Goal: Information Seeking & Learning: Find specific fact

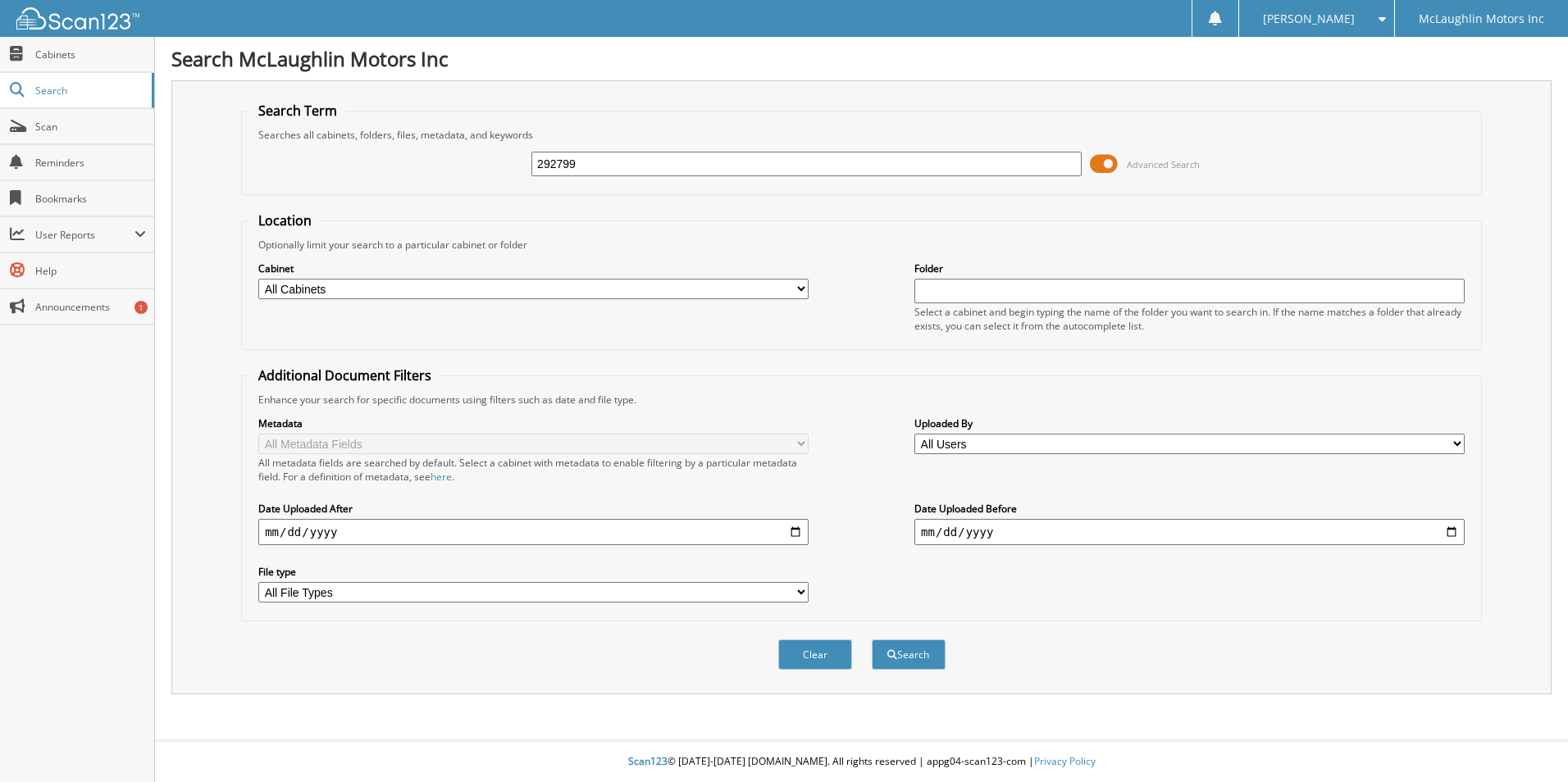
type input "292799"
click at [872, 640] on button "Search" at bounding box center [909, 655] width 73 height 31
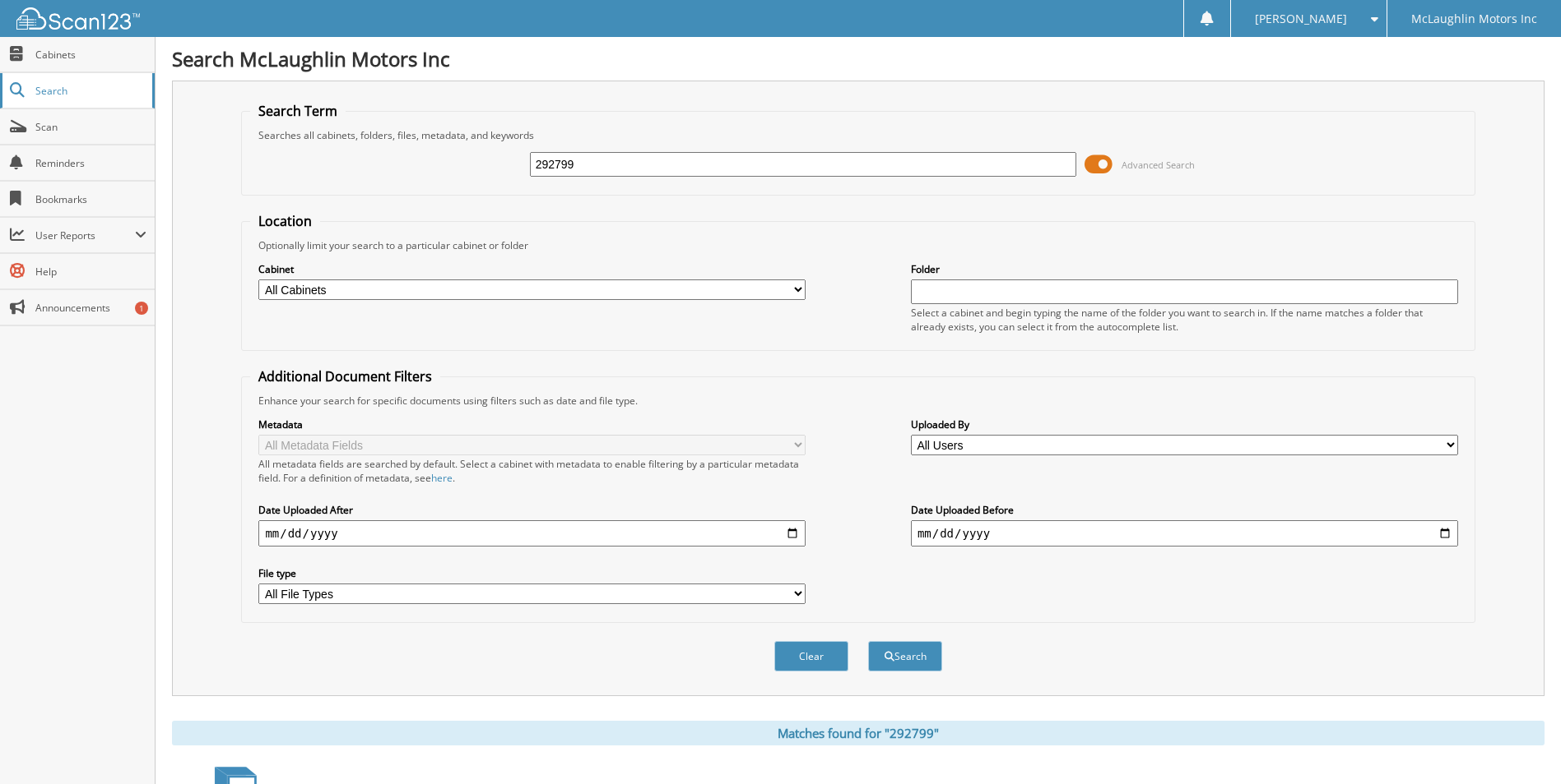
click at [42, 96] on span "Search" at bounding box center [90, 91] width 109 height 14
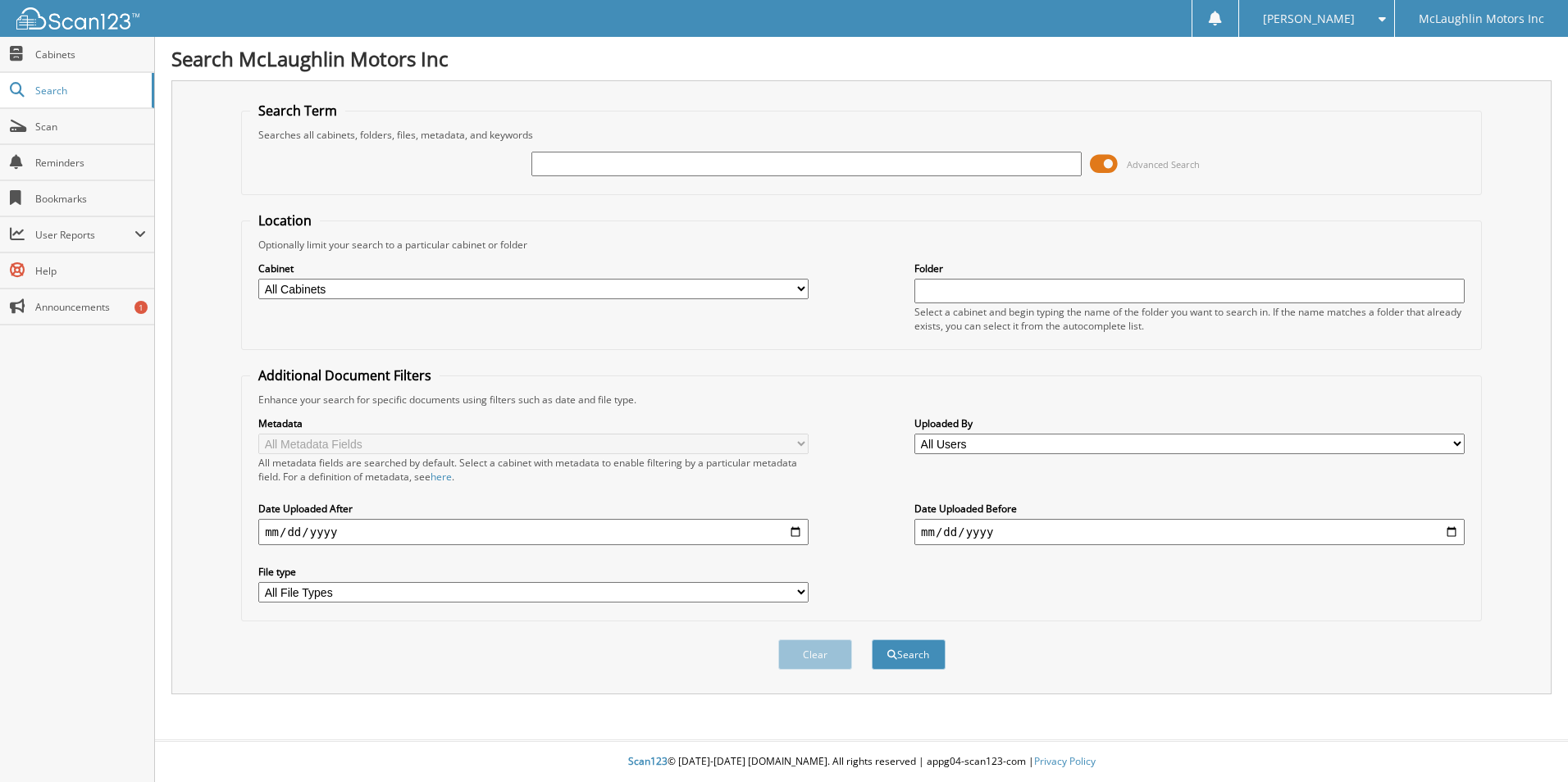
click at [793, 292] on select "All Cabinets AUDIO UNITS BODY SHOP CAR DEALS INVOICES PARTS INVOICES SERVICE RO" at bounding box center [533, 289] width 551 height 21
select select "9053"
click at [258, 279] on select "All Cabinets AUDIO UNITS BODY SHOP CAR DEALS INVOICES PARTS INVOICES SERVICE RO" at bounding box center [533, 289] width 551 height 21
click at [909, 658] on button "Search" at bounding box center [909, 655] width 73 height 31
paste input "292799"
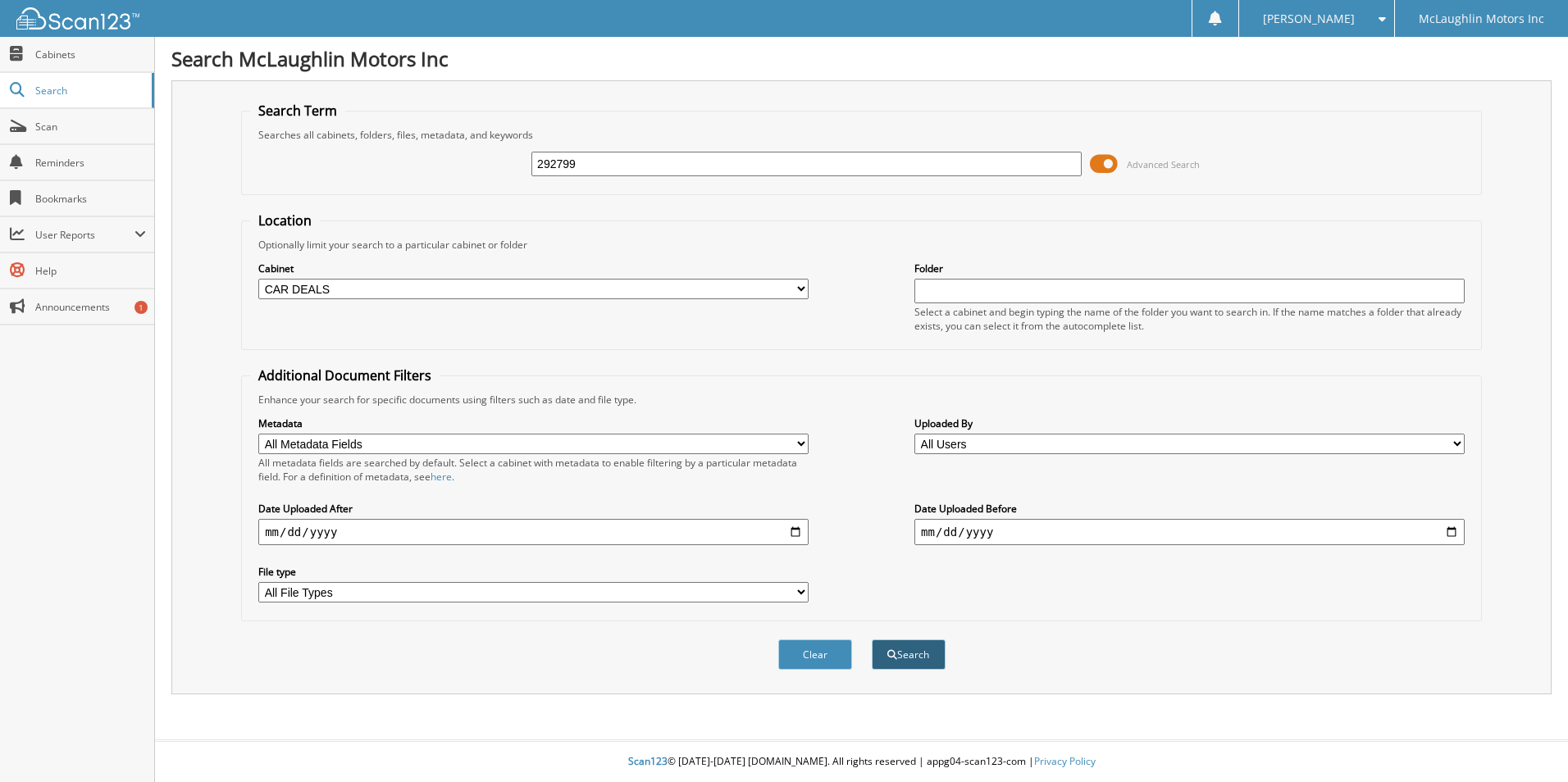
type input "292799"
click at [914, 664] on button "Search" at bounding box center [909, 655] width 73 height 31
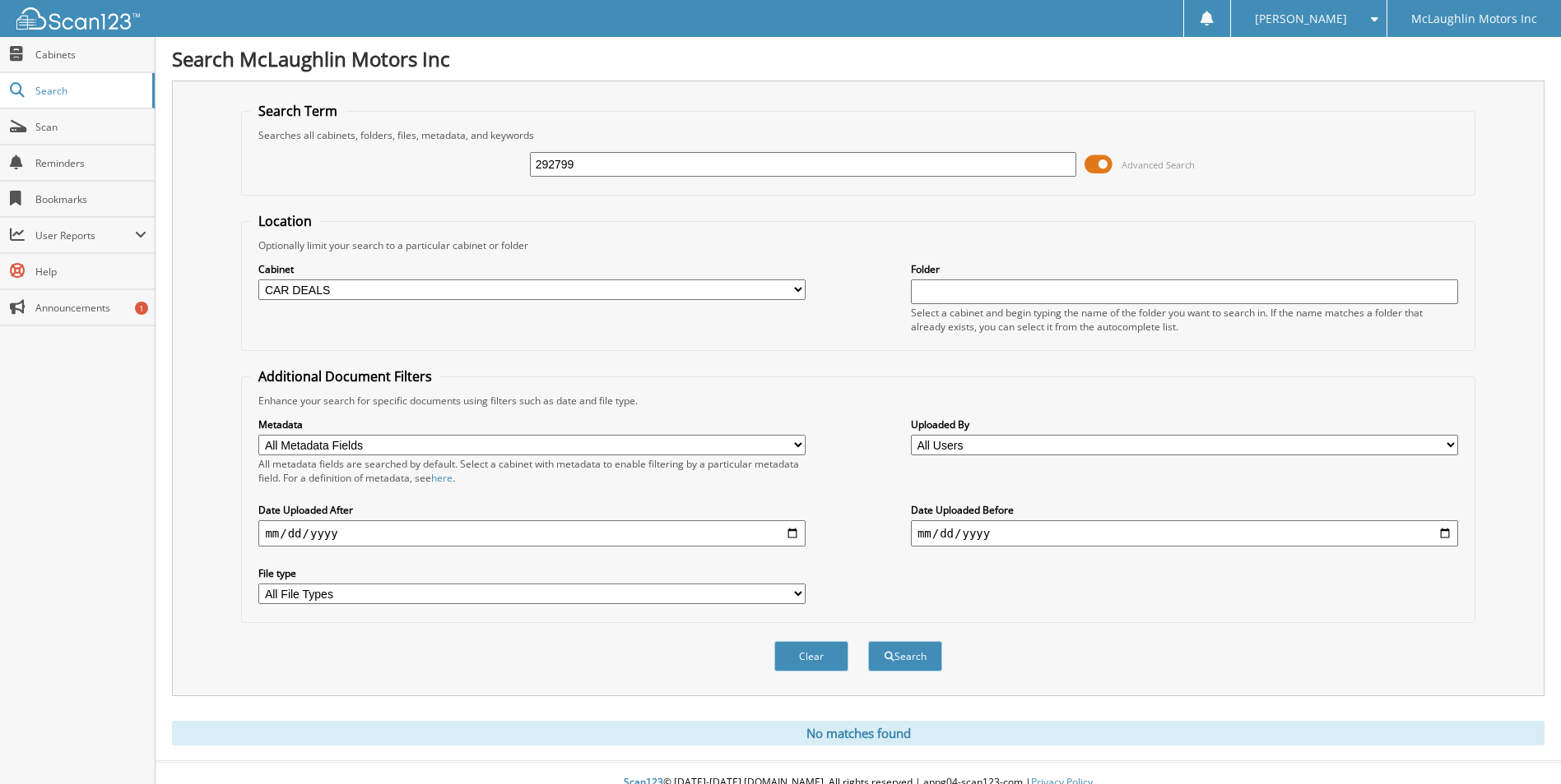
drag, startPoint x: 597, startPoint y: 159, endPoint x: 292, endPoint y: 215, distance: 310.1
click at [292, 215] on form "Search Term Searches all cabinets, folders, files, metadata, and keywords 29279…" at bounding box center [857, 395] width 1233 height 588
type input "depauw"
click at [868, 642] on button "Search" at bounding box center [905, 657] width 74 height 31
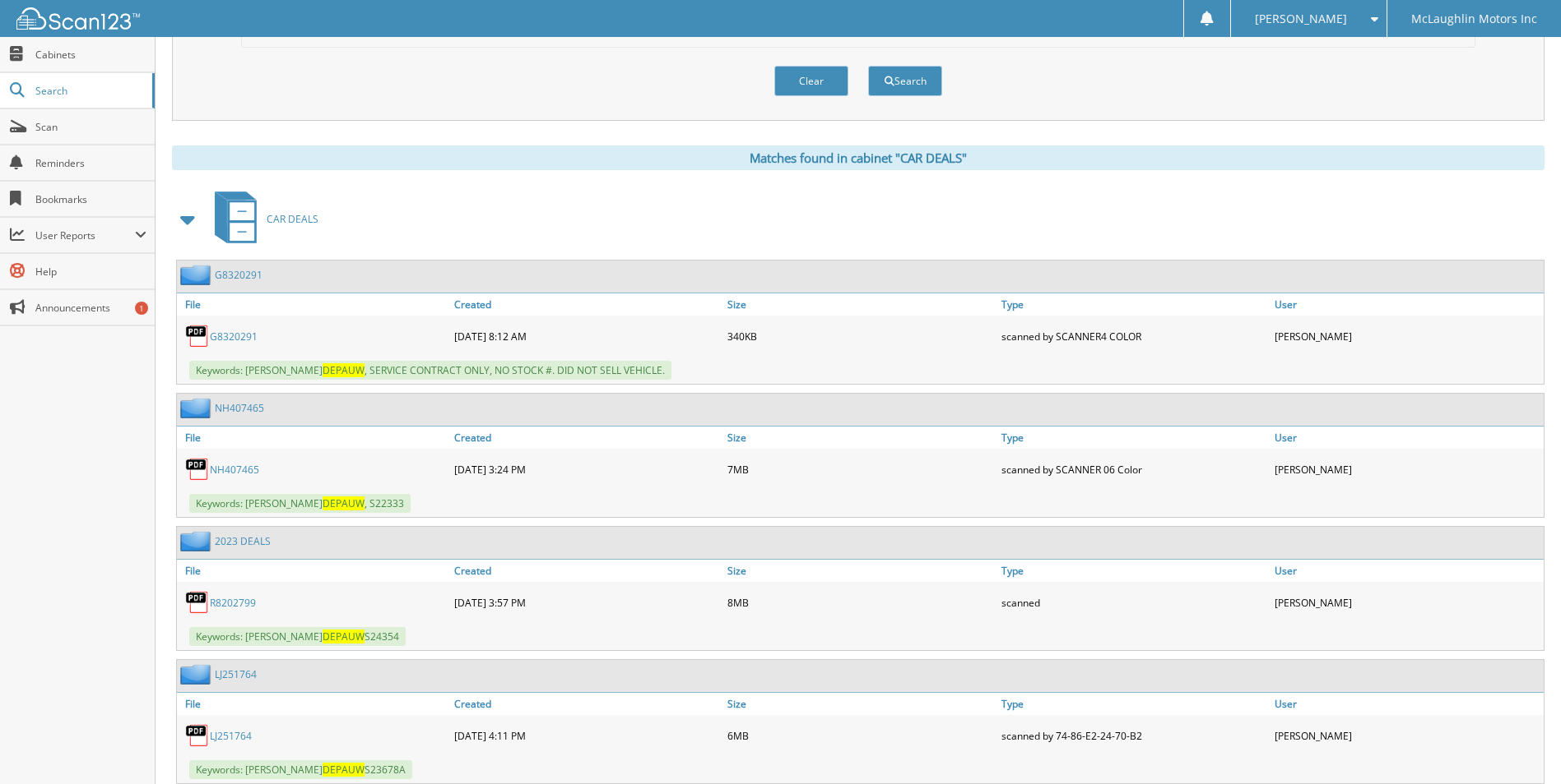
scroll to position [626, 0]
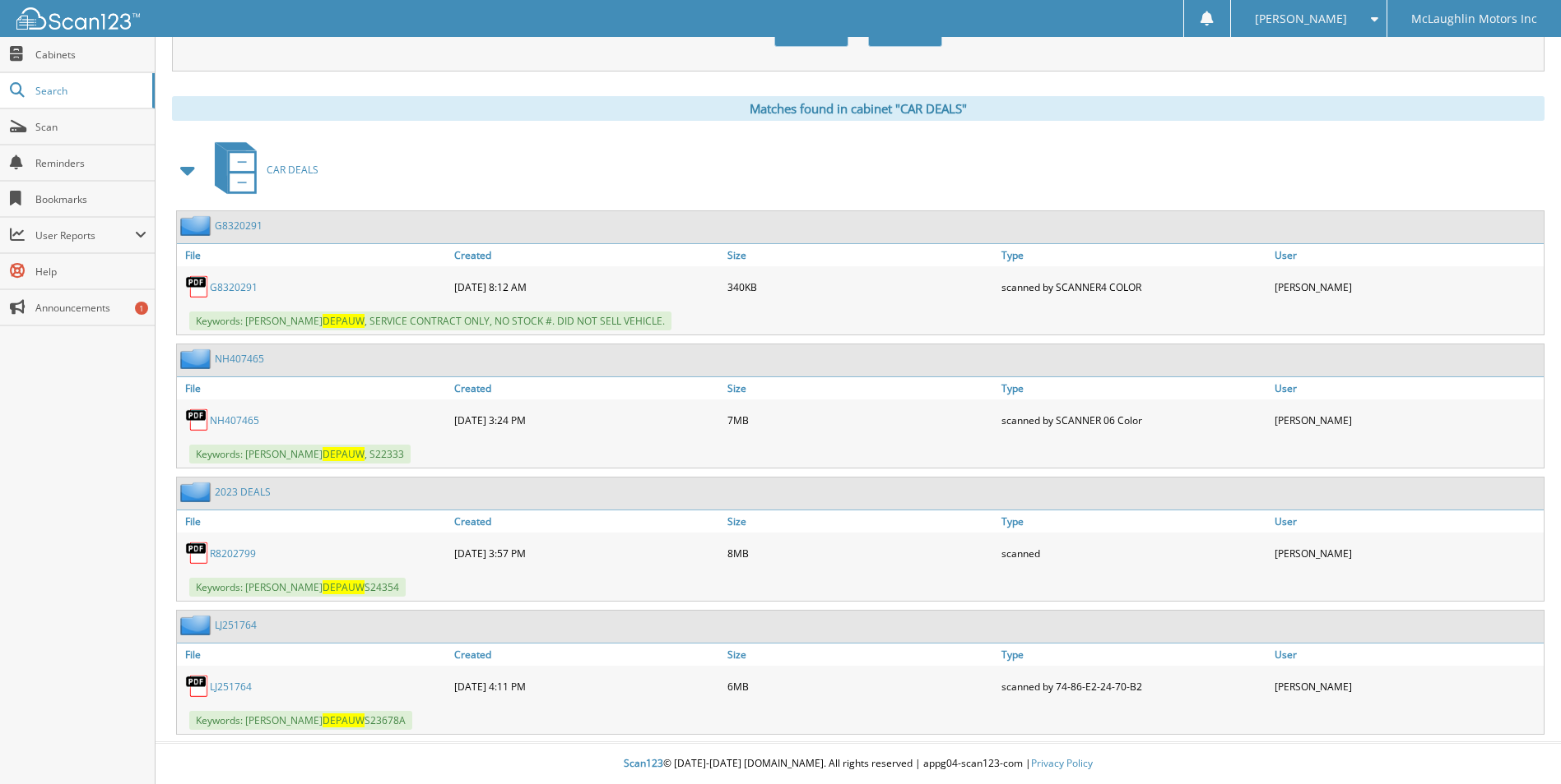
click at [230, 555] on link "R8202799" at bounding box center [233, 554] width 46 height 14
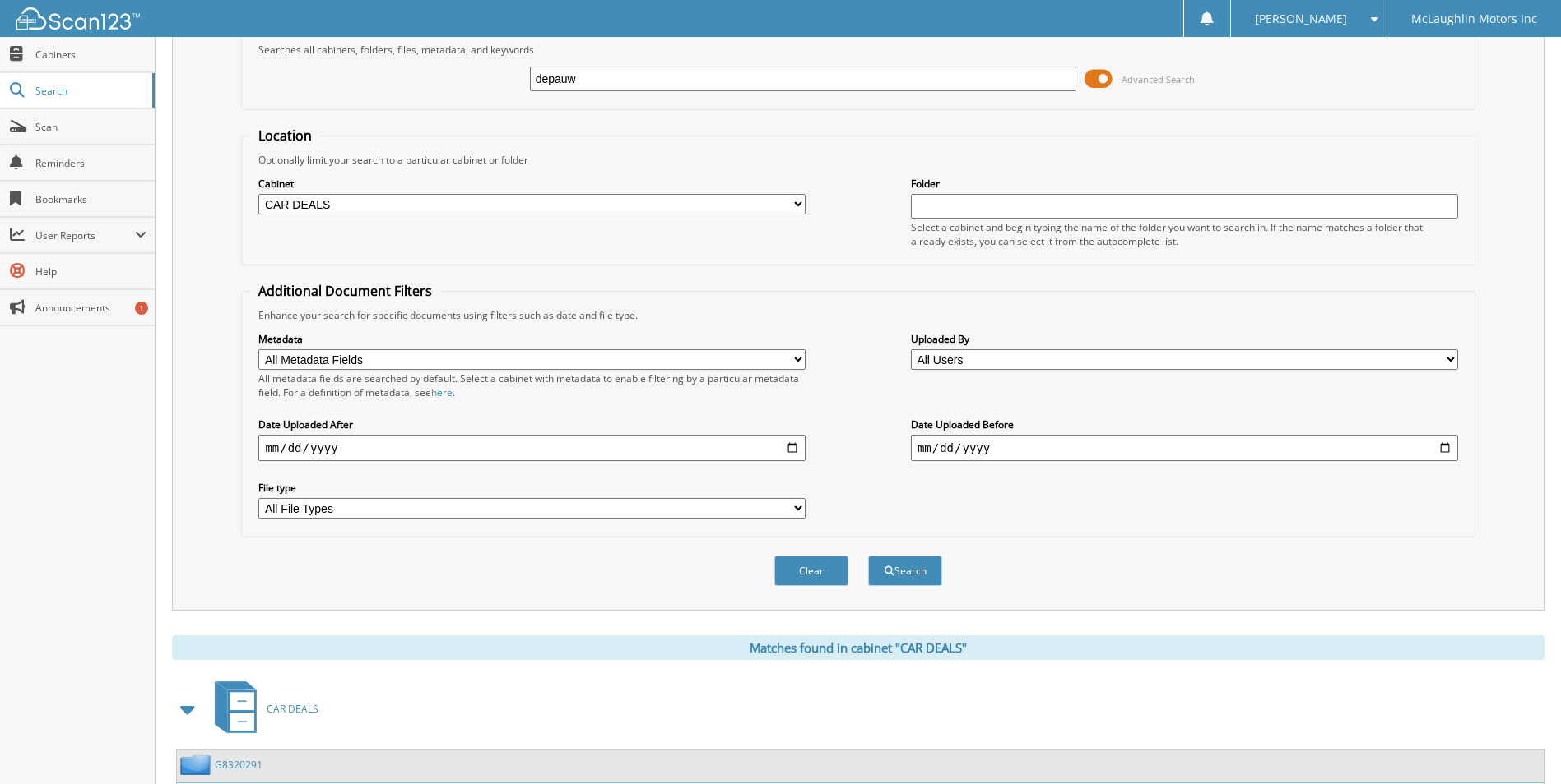
scroll to position [0, 0]
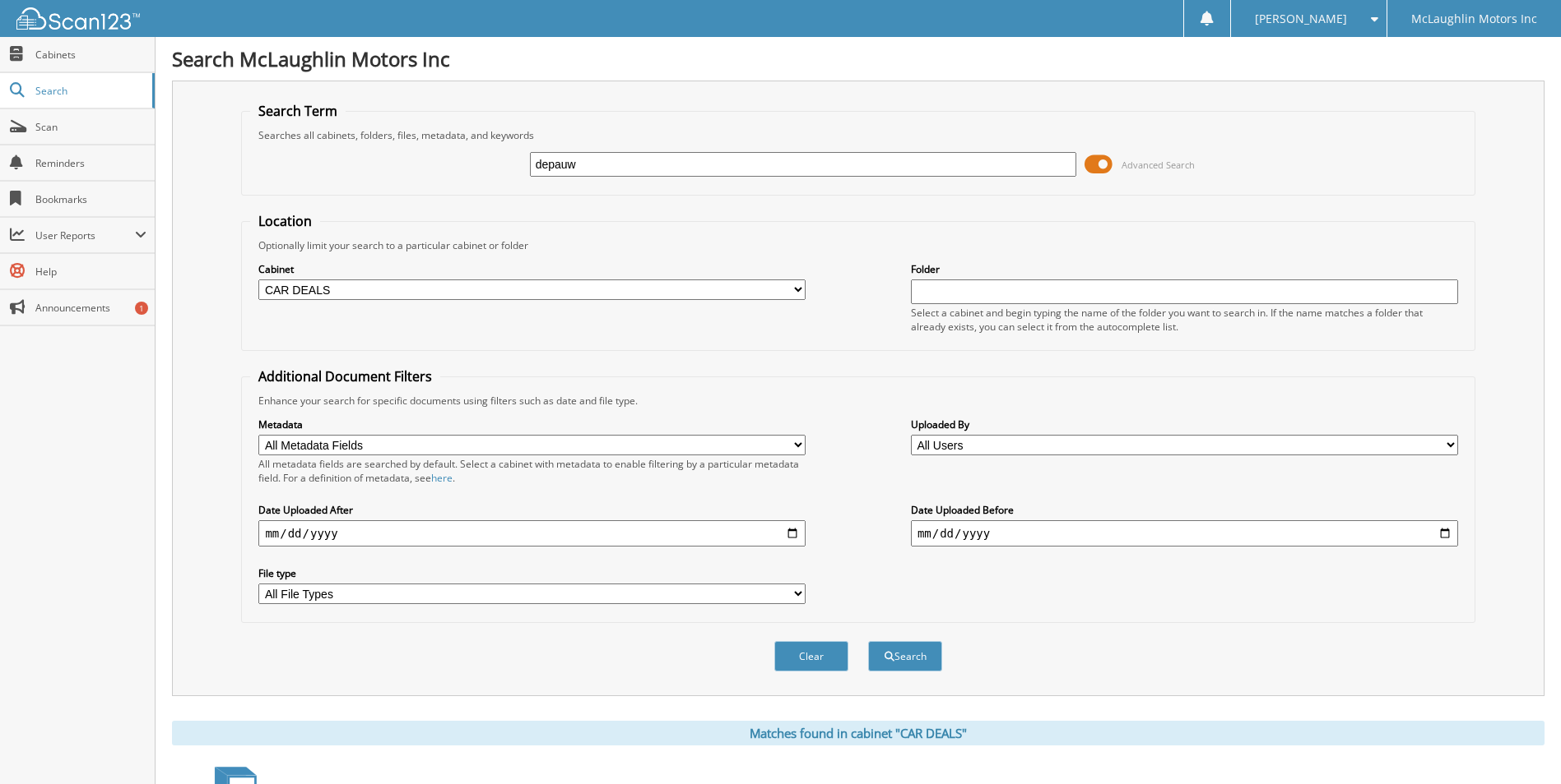
click at [601, 156] on input "depauw" at bounding box center [803, 164] width 548 height 25
type input "213061"
click at [868, 642] on button "Search" at bounding box center [905, 657] width 74 height 31
